Goal: Transaction & Acquisition: Subscribe to service/newsletter

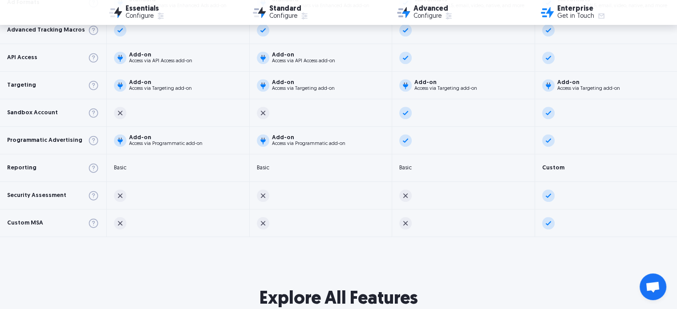
scroll to position [598, 0]
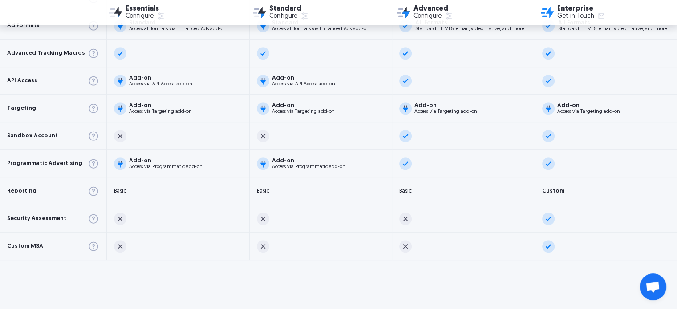
click at [326, 145] on div at bounding box center [321, 136] width 142 height 28
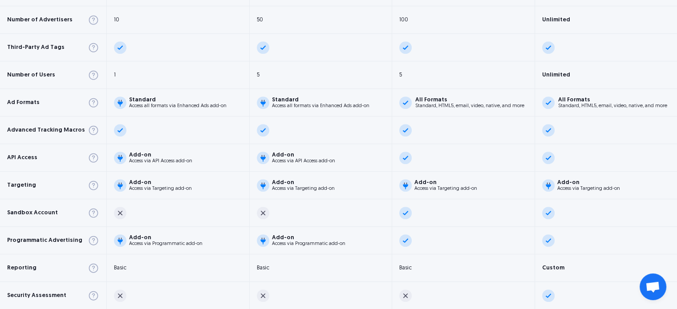
scroll to position [522, 0]
click at [299, 105] on div "Access all formats via Enhanced Ads add-on" at bounding box center [320, 105] width 97 height 5
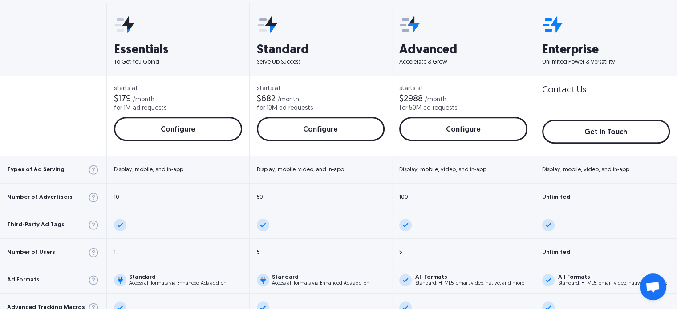
scroll to position [361, 0]
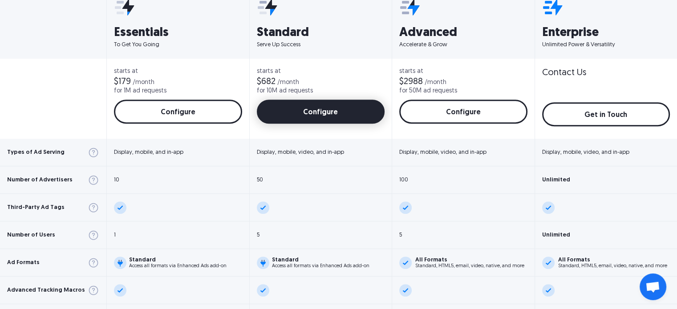
click at [316, 114] on link "Configure" at bounding box center [321, 112] width 128 height 24
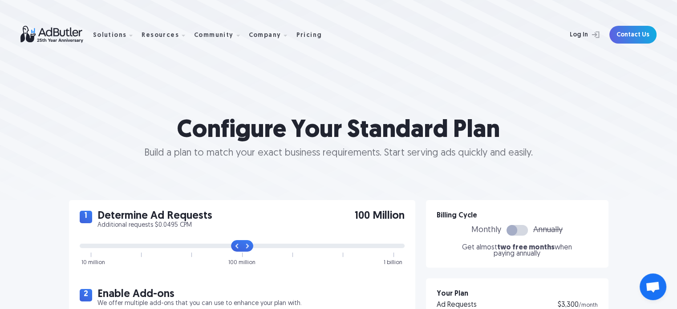
click at [289, 144] on h1 "Configure Your Standard Plan" at bounding box center [338, 131] width 677 height 29
